Goal: Task Accomplishment & Management: Manage account settings

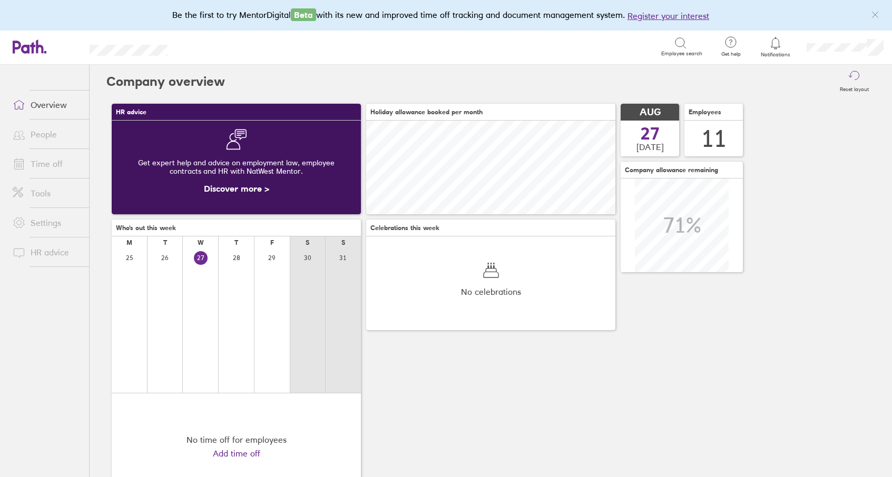
scroll to position [94, 249]
click at [777, 52] on span "Notifications" at bounding box center [776, 55] width 34 height 6
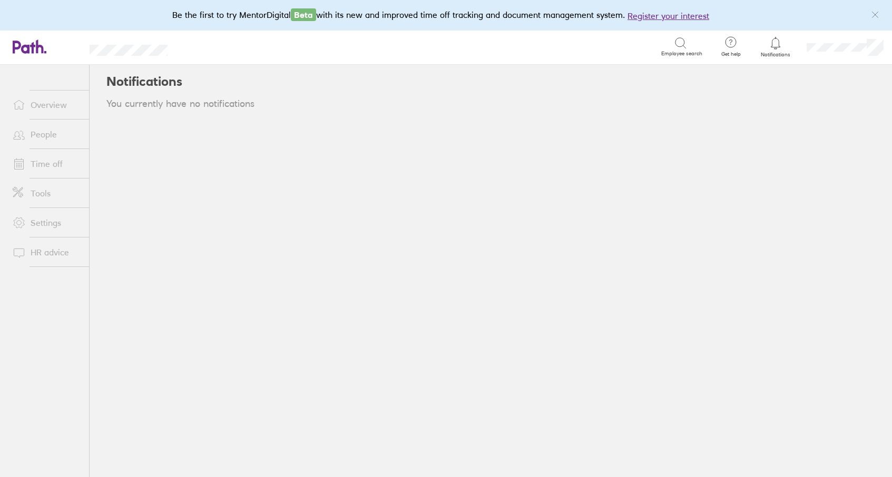
click at [58, 164] on link "Time off" at bounding box center [46, 163] width 85 height 21
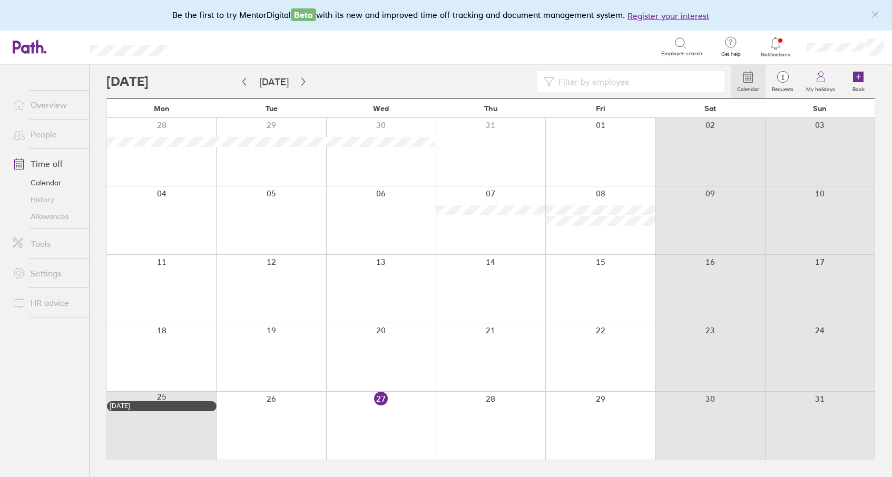
click at [585, 415] on div at bounding box center [600, 426] width 110 height 68
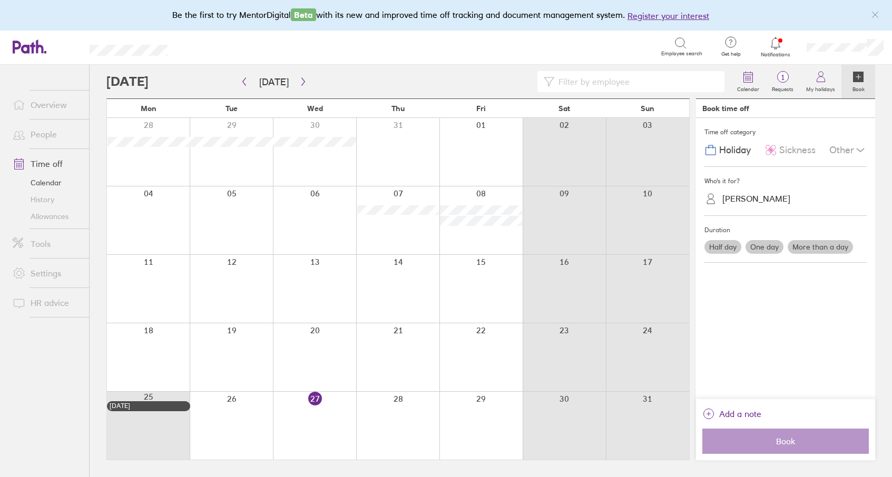
click at [749, 194] on div "[PERSON_NAME]" at bounding box center [756, 199] width 68 height 10
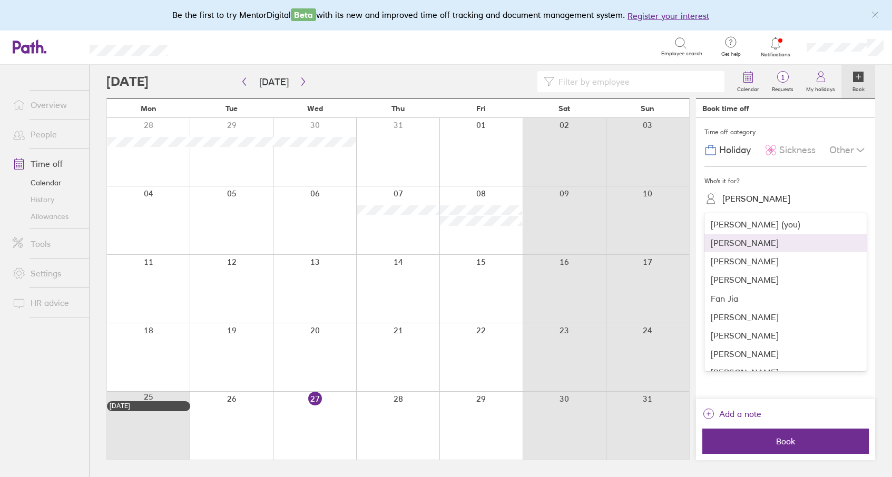
click at [745, 249] on div "[PERSON_NAME]" at bounding box center [785, 243] width 162 height 18
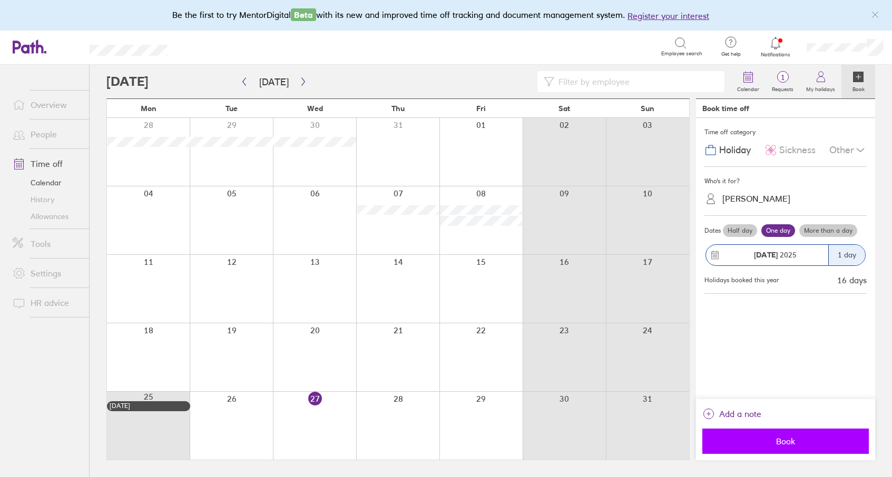
click at [787, 448] on button "Book" at bounding box center [785, 441] width 167 height 25
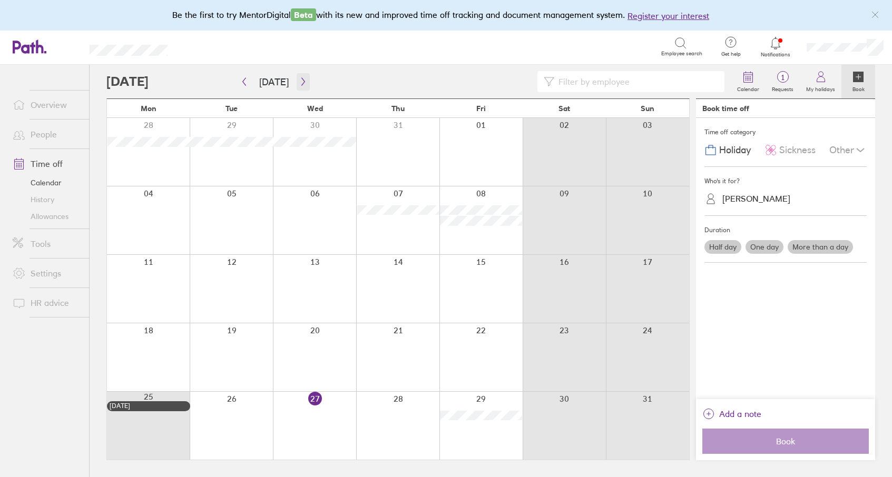
click at [302, 83] on icon "button" at bounding box center [303, 81] width 8 height 8
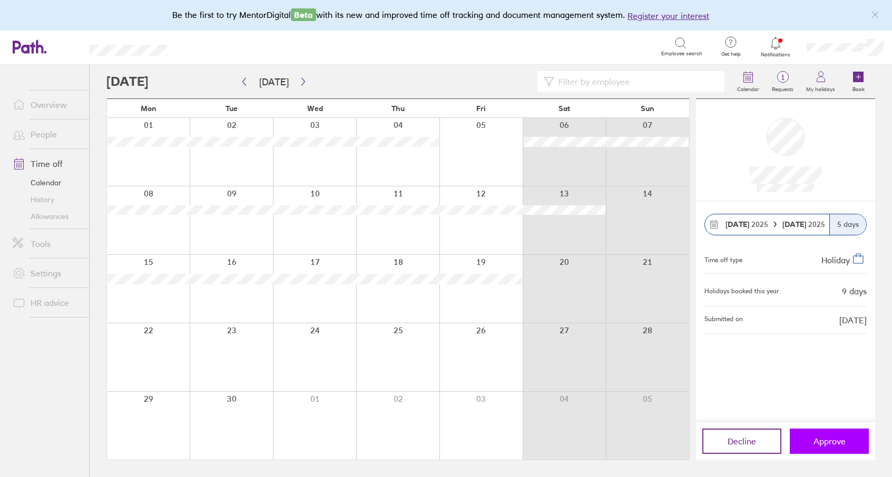
click at [819, 439] on span "Approve" at bounding box center [830, 441] width 32 height 9
click at [824, 439] on span "Approve" at bounding box center [830, 441] width 32 height 9
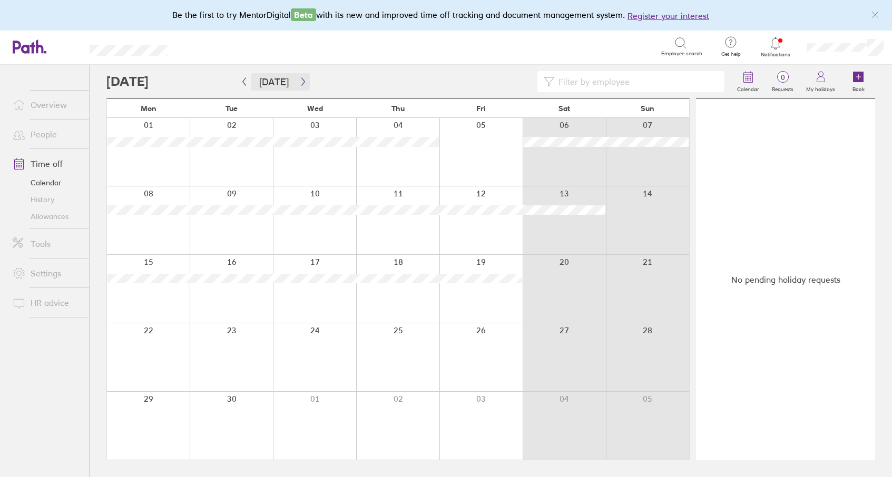
click at [293, 80] on span "[DATE]" at bounding box center [274, 81] width 72 height 17
